Goal: Transaction & Acquisition: Subscribe to service/newsletter

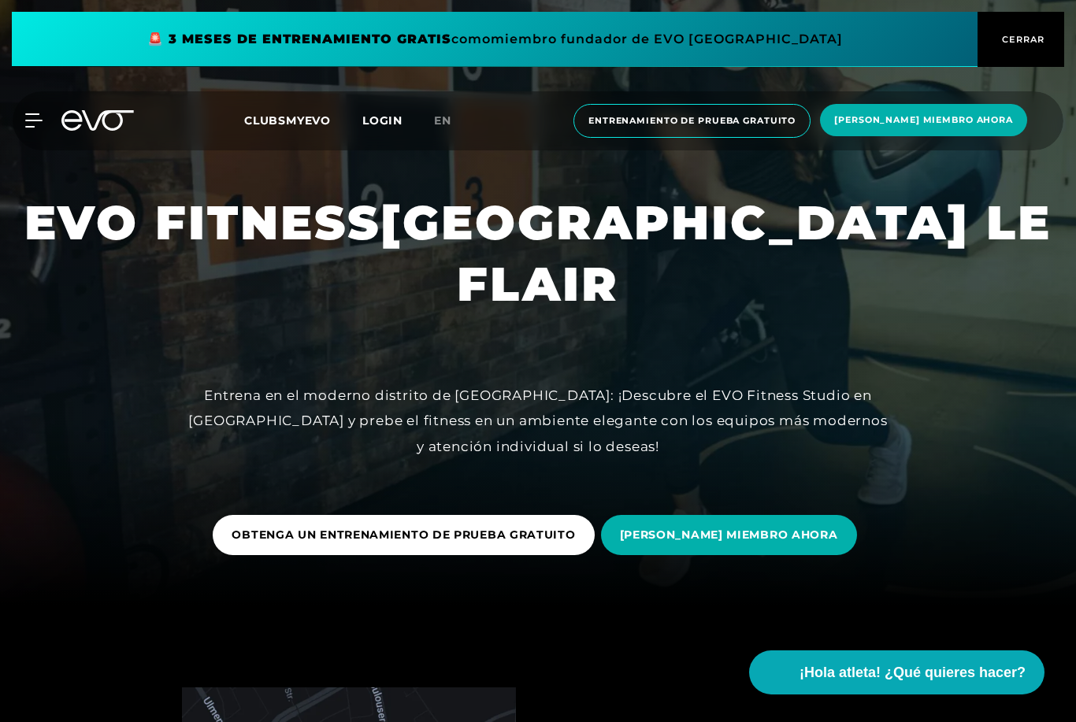
scroll to position [194, 0]
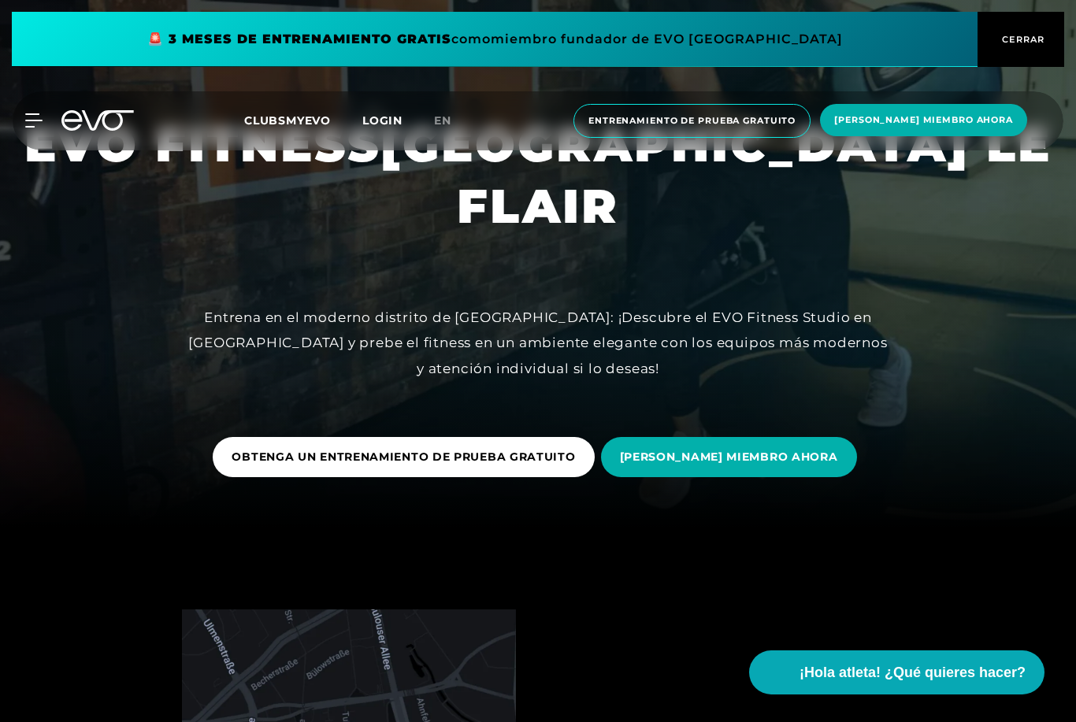
click at [726, 477] on span "[PERSON_NAME] MIEMBRO AHORA" at bounding box center [729, 457] width 256 height 40
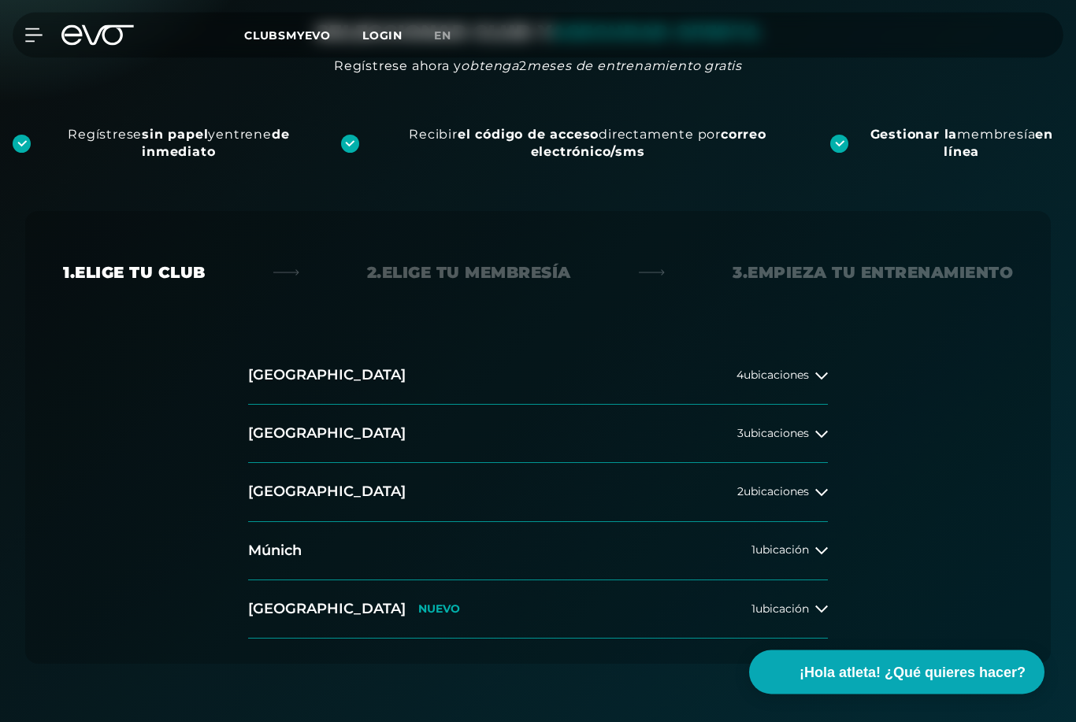
click at [809, 490] on div "2 ubicaciones" at bounding box center [782, 493] width 91 height 13
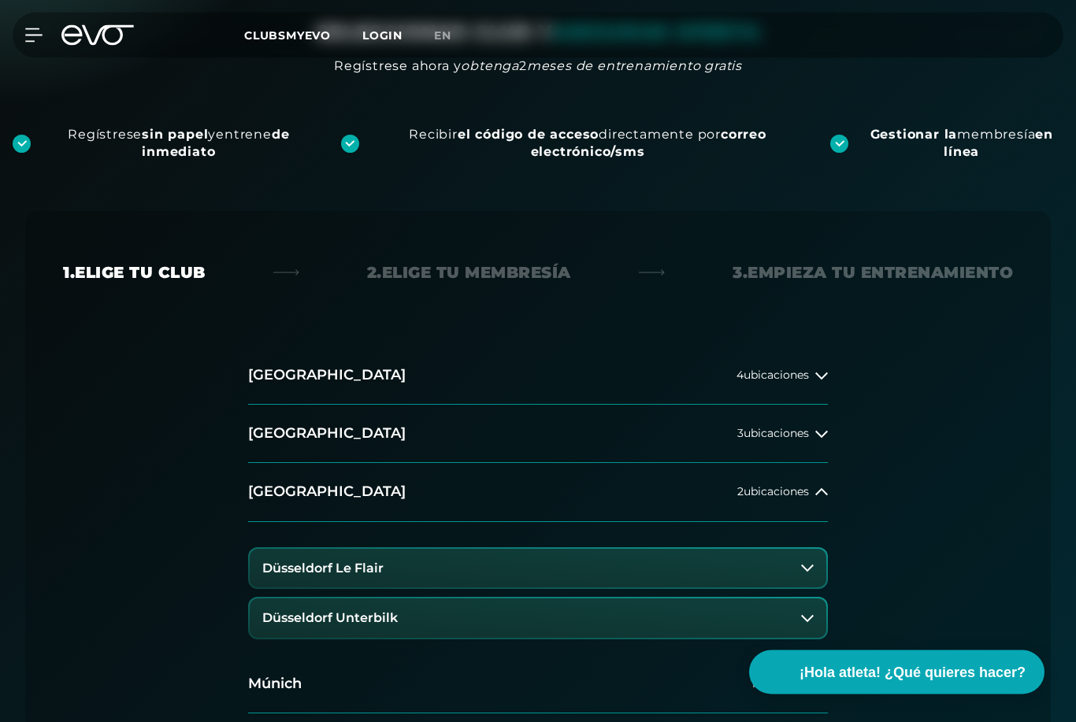
scroll to position [217, 0]
click at [588, 561] on button "Düsseldorf Le Flair" at bounding box center [538, 568] width 577 height 39
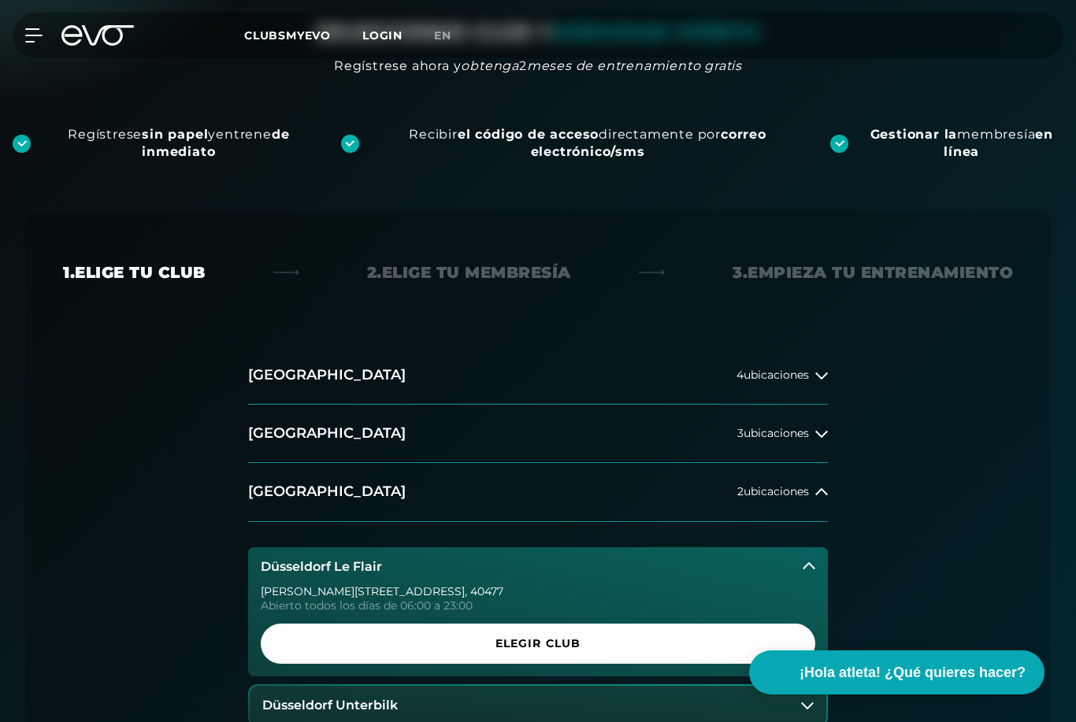
click at [559, 701] on button "Düsseldorf Unterbilk" at bounding box center [538, 705] width 577 height 39
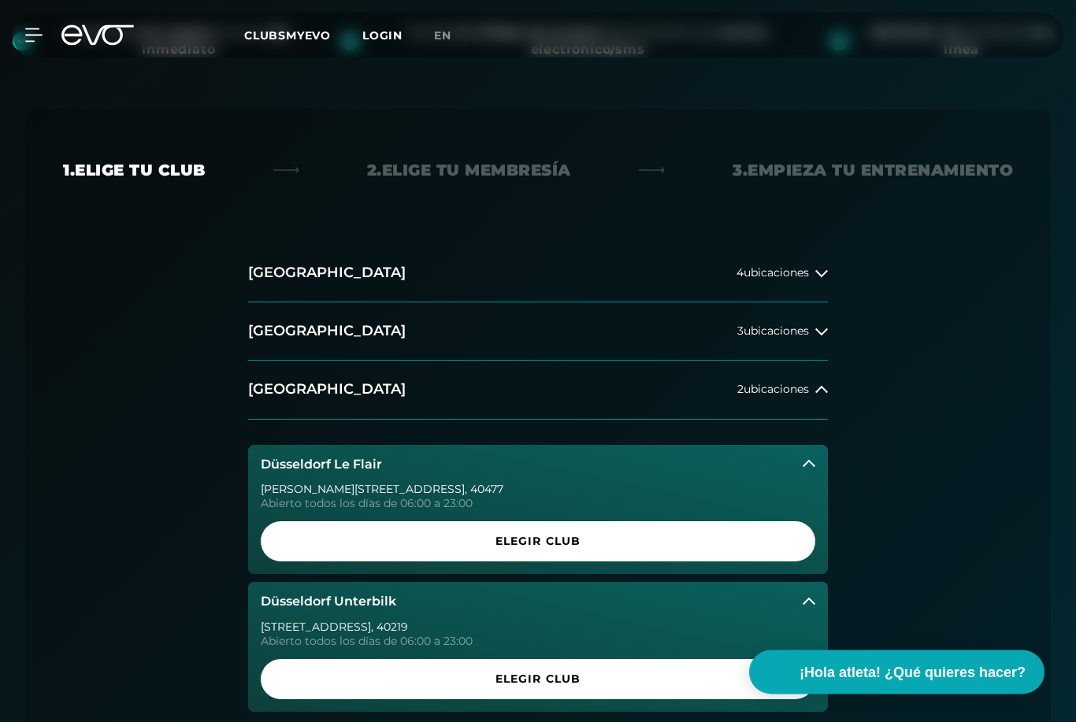
scroll to position [319, 0]
click at [615, 544] on span "ELEGIR CLUB" at bounding box center [538, 541] width 517 height 17
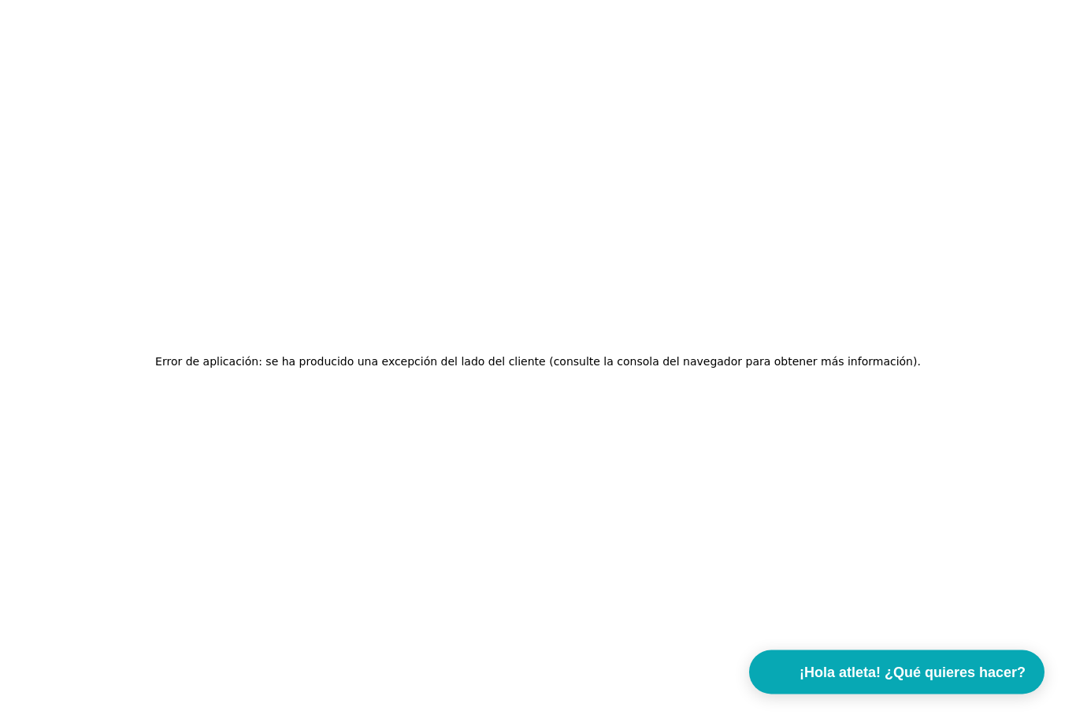
scroll to position [50, 0]
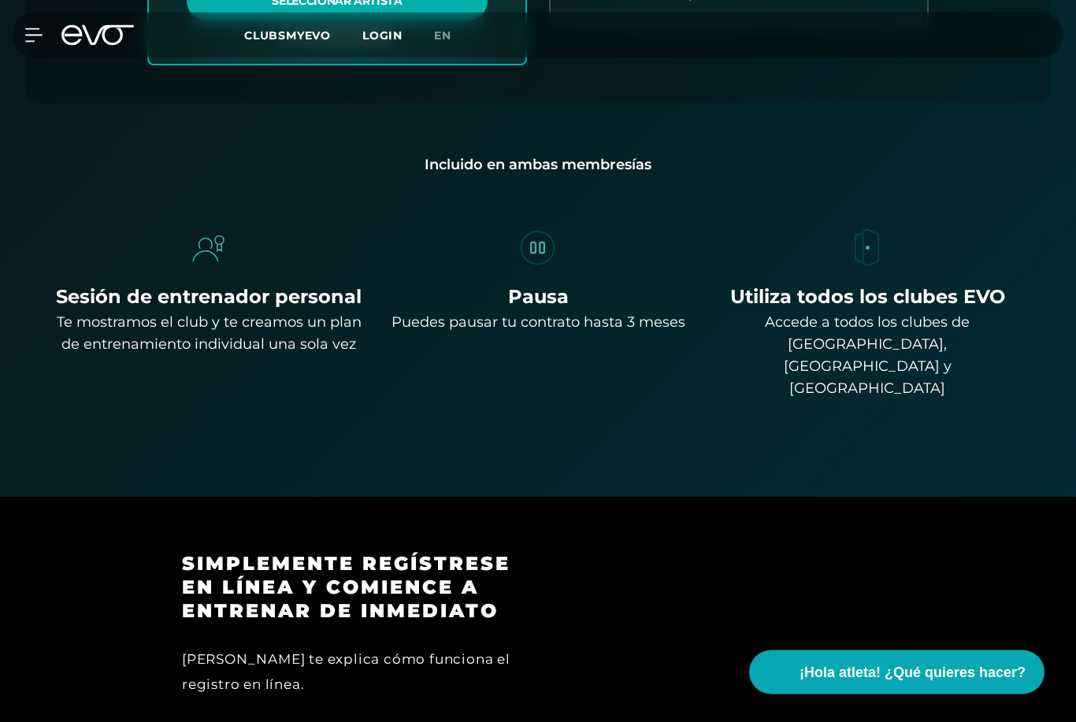
scroll to position [1226, 0]
click at [886, 684] on span "¡Hola atleta! ¿Qué quieres hacer?" at bounding box center [913, 673] width 226 height 21
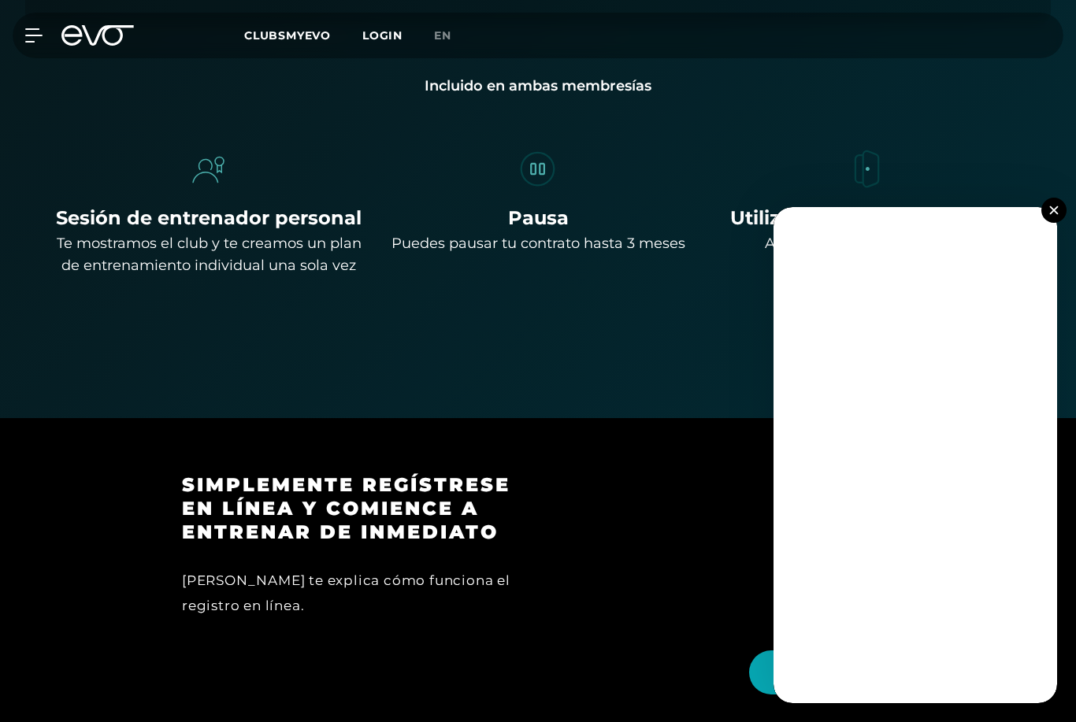
scroll to position [1324, 0]
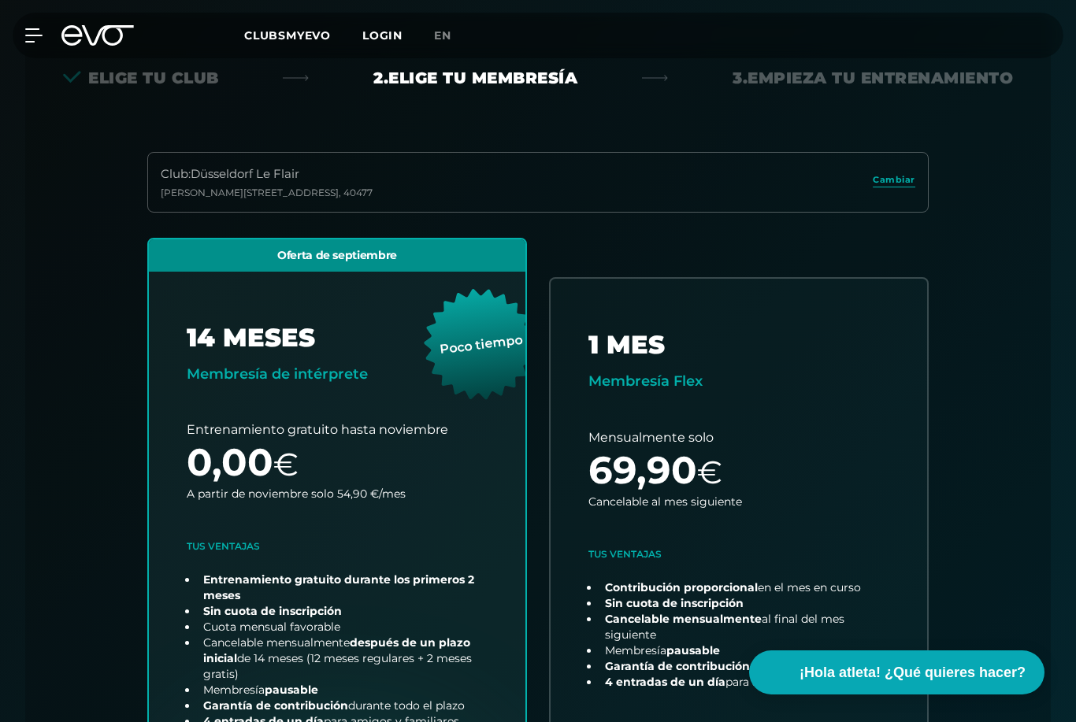
scroll to position [411, 0]
click at [955, 680] on span "¡Hola atleta! ¿Qué quieres hacer?" at bounding box center [913, 673] width 226 height 21
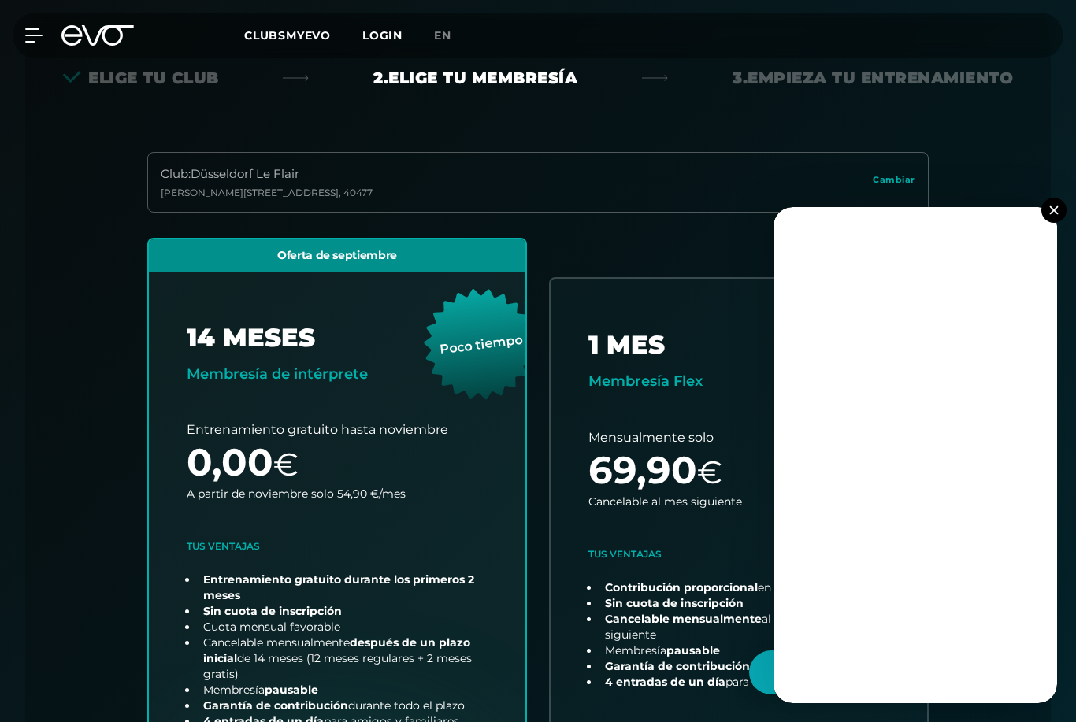
click at [1055, 208] on img at bounding box center [1053, 210] width 9 height 9
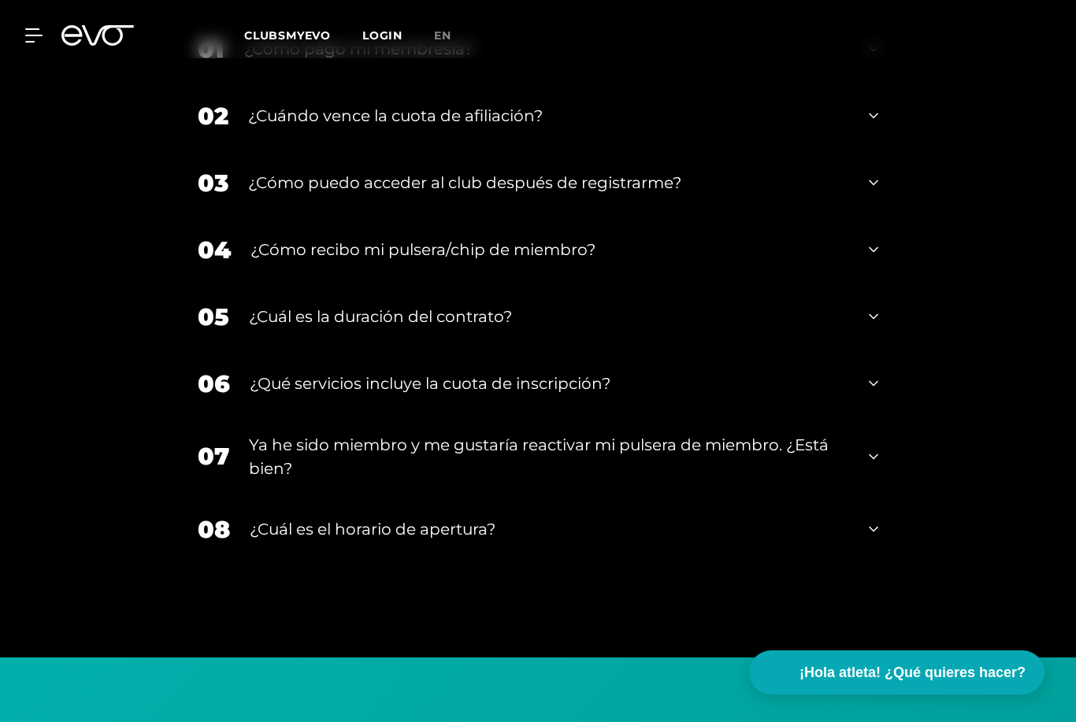
scroll to position [2873, 0]
click at [875, 259] on icon at bounding box center [873, 250] width 9 height 19
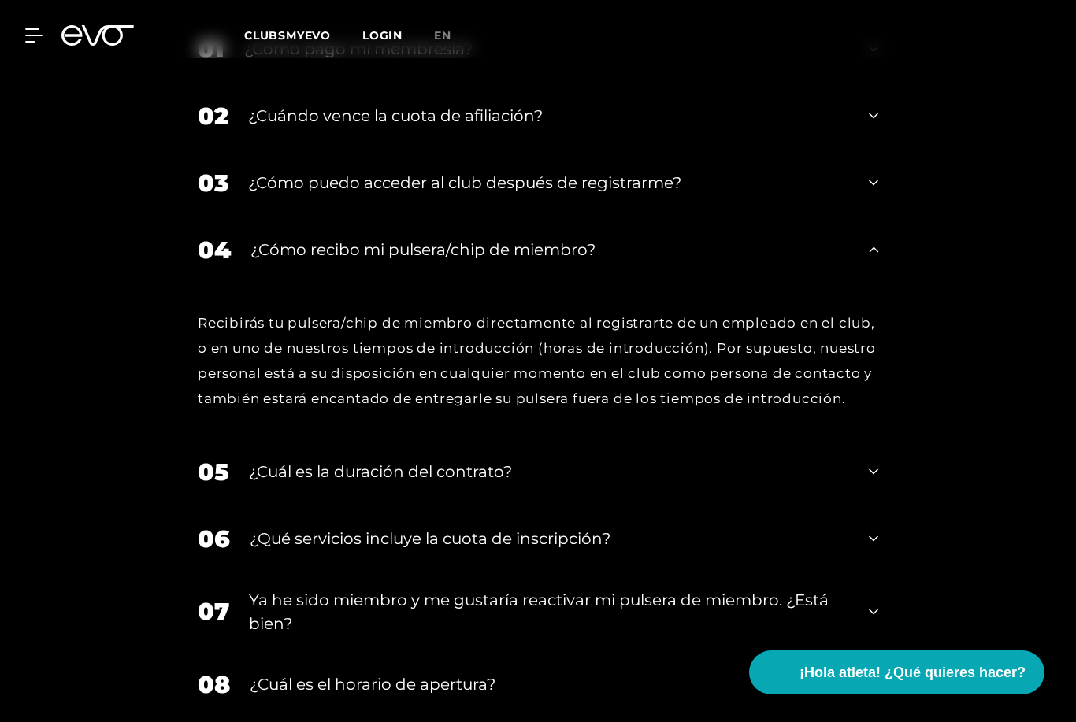
click at [876, 248] on icon at bounding box center [873, 249] width 9 height 19
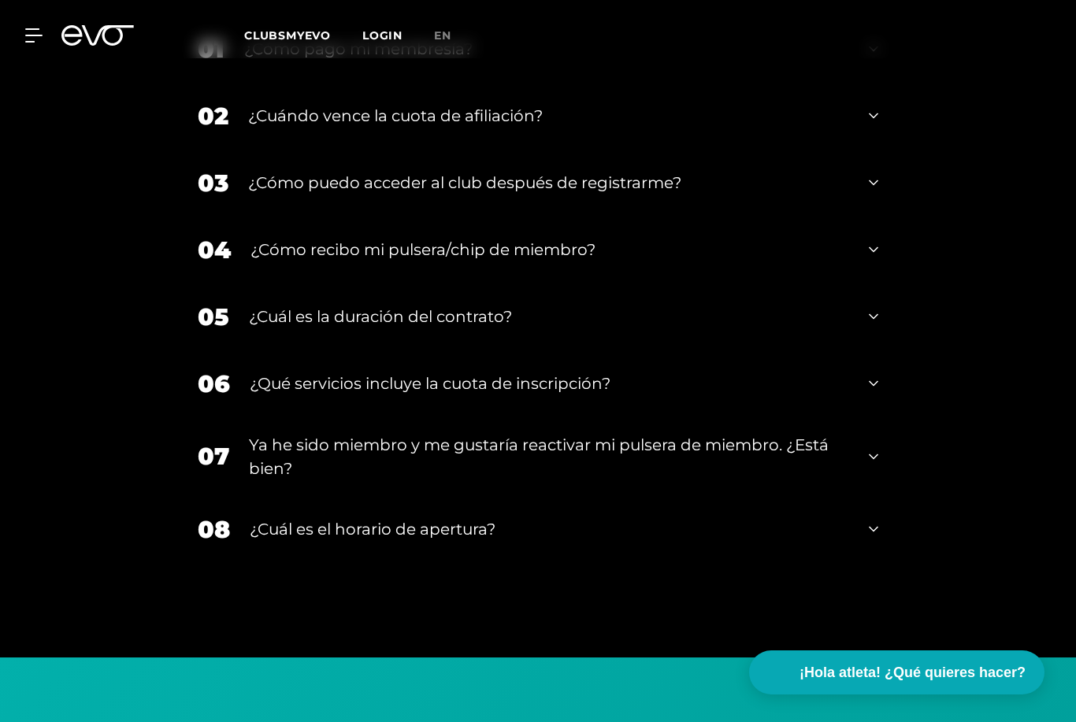
click at [877, 251] on icon at bounding box center [873, 249] width 9 height 19
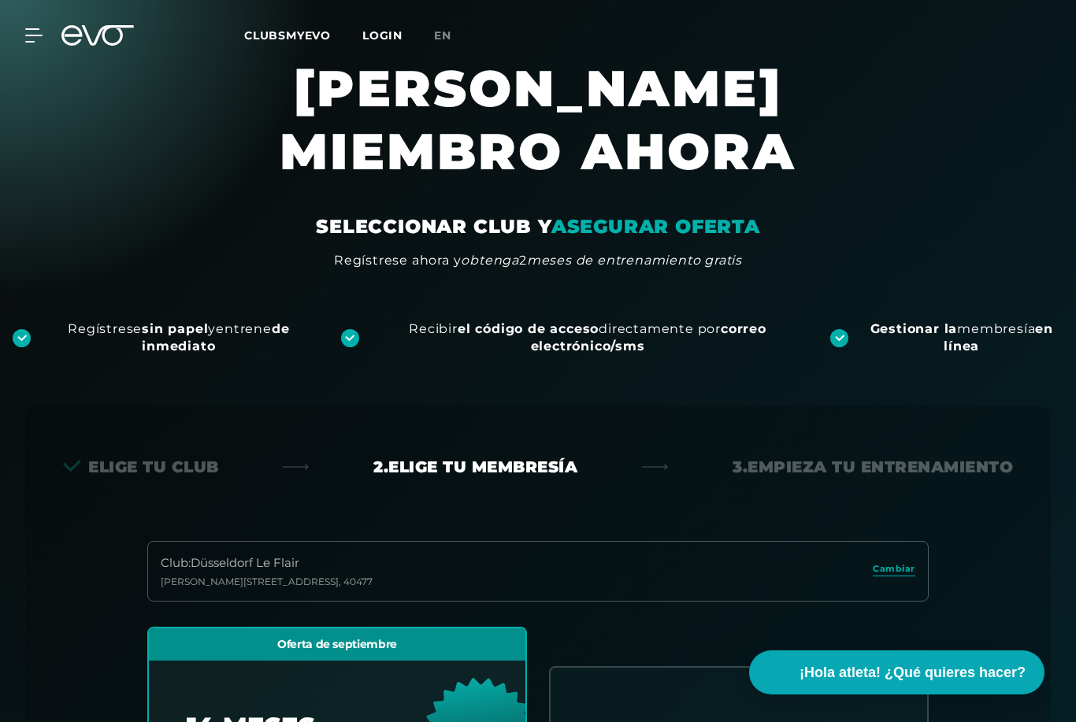
scroll to position [0, 0]
